Goal: Task Accomplishment & Management: Use online tool/utility

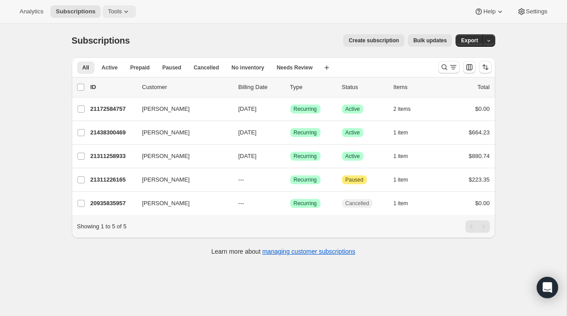
click at [127, 11] on icon at bounding box center [126, 12] width 4 height 2
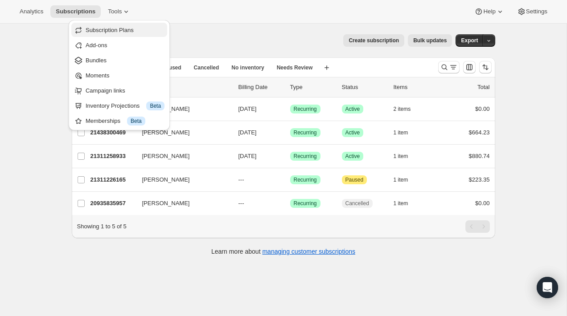
click at [123, 32] on span "Subscription Plans" at bounding box center [110, 30] width 48 height 7
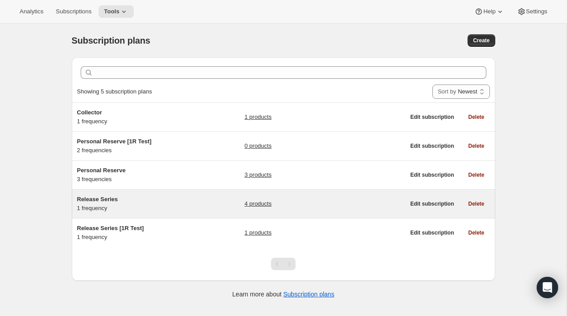
click at [115, 199] on span "Release Series" at bounding box center [97, 199] width 41 height 7
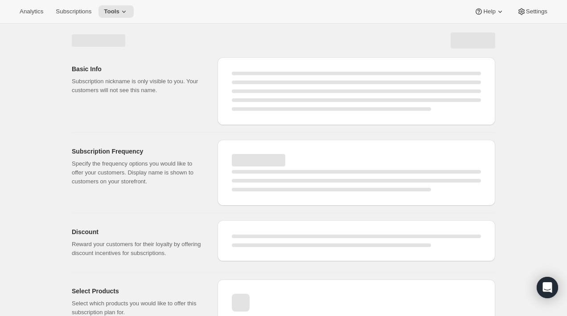
select select "WEEK"
select select "MONTH"
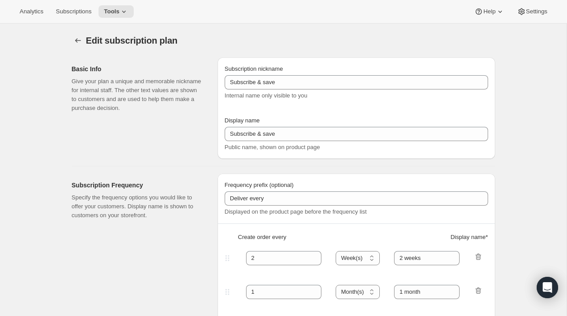
type input "Release Series"
type input "Delivers quarterly"
type input "4"
select select "MONTH"
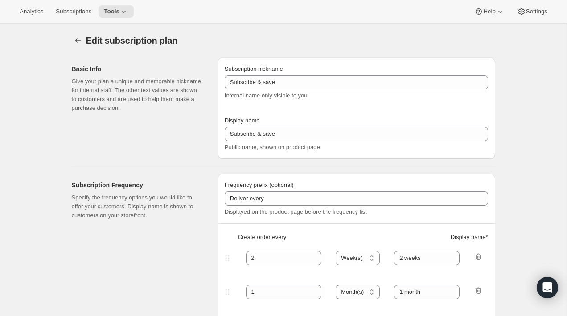
type input "(Jan, Jun, Oct)"
type input "Choose how many bottles you want of the Napa Valley Release​, Alexander Valley …"
checkbox input "true"
select select "YEARDAY"
select select "6"
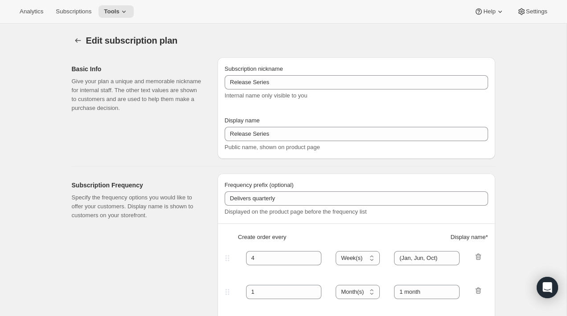
select select "10"
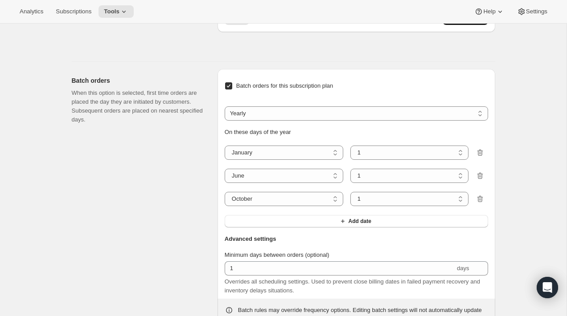
scroll to position [645, 0]
